Goal: Find specific page/section: Find specific page/section

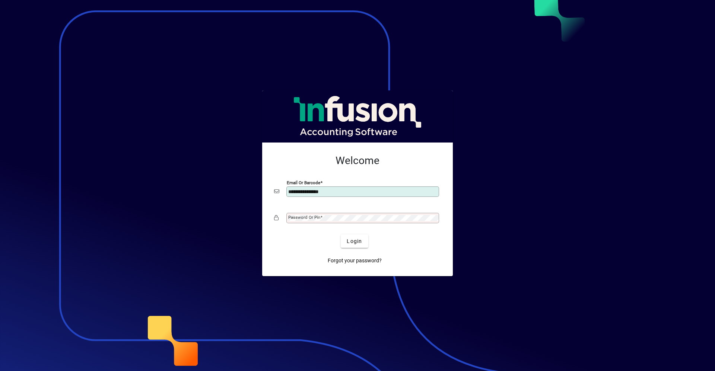
type input "**********"
click at [341, 235] on button "Login" at bounding box center [354, 241] width 27 height 13
